Goal: Information Seeking & Learning: Check status

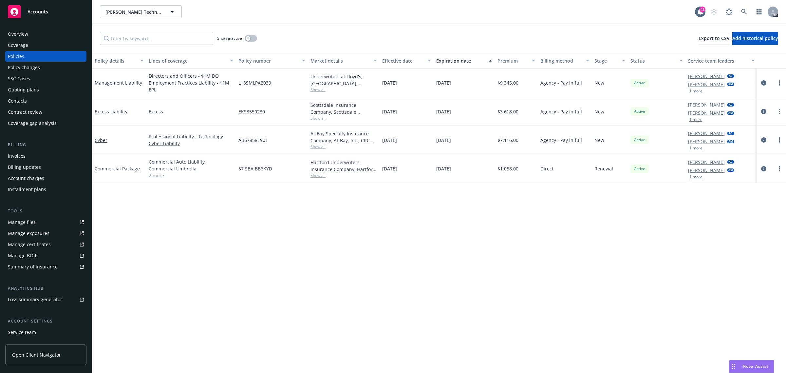
click at [372, 224] on div "Policy details Lines of coverage Policy number Market details Effective date Ex…" at bounding box center [439, 213] width 694 height 320
